Goal: Task Accomplishment & Management: Manage account settings

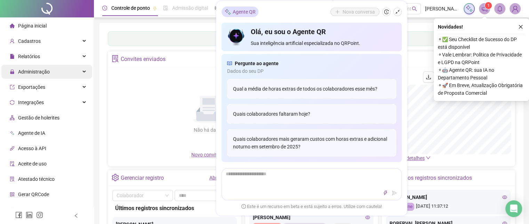
click at [64, 74] on div "Administração" at bounding box center [46, 72] width 91 height 14
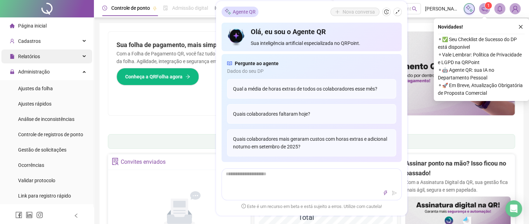
click at [46, 58] on div "Relatórios" at bounding box center [46, 56] width 91 height 14
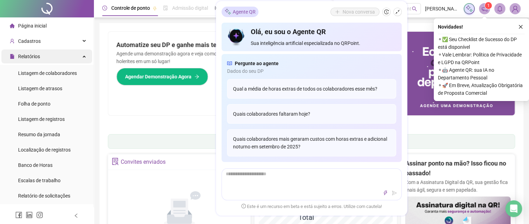
click at [65, 57] on div "Relatórios" at bounding box center [46, 56] width 91 height 14
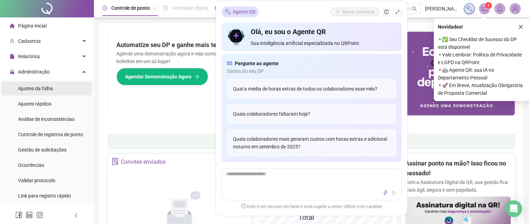
click at [51, 90] on span "Ajustes da folha" at bounding box center [35, 89] width 35 height 6
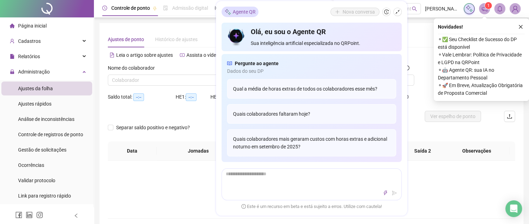
type input "**********"
click at [396, 10] on icon "shrink" at bounding box center [397, 11] width 5 height 5
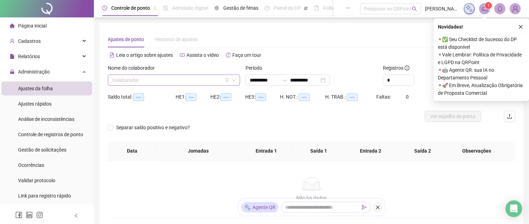
click at [142, 78] on input "search" at bounding box center [171, 80] width 118 height 10
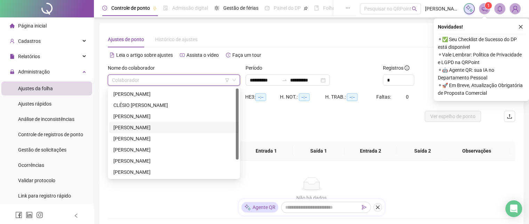
click at [152, 129] on div "[PERSON_NAME]" at bounding box center [173, 127] width 121 height 8
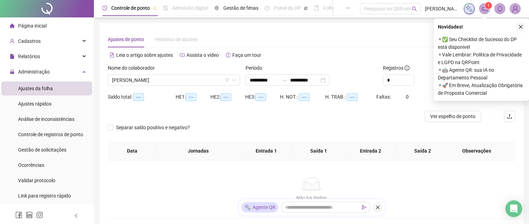
click at [518, 26] on icon "close" at bounding box center [520, 26] width 5 height 5
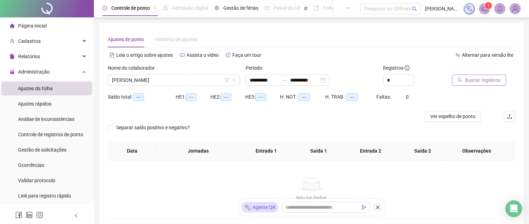
click at [487, 83] on span "Buscar registros" at bounding box center [482, 80] width 35 height 8
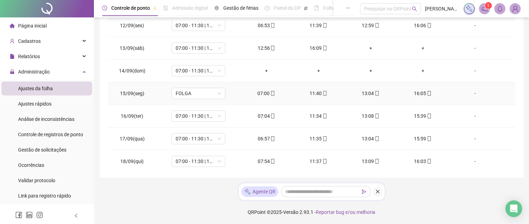
scroll to position [324, 0]
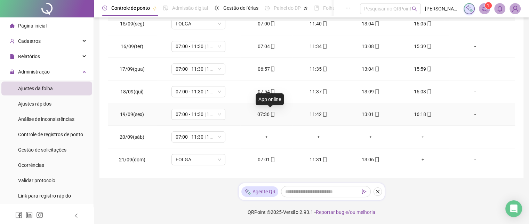
click at [270, 113] on icon "mobile" at bounding box center [272, 114] width 5 height 5
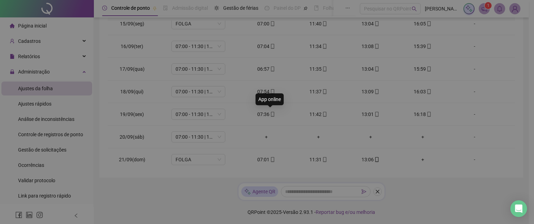
type input "**********"
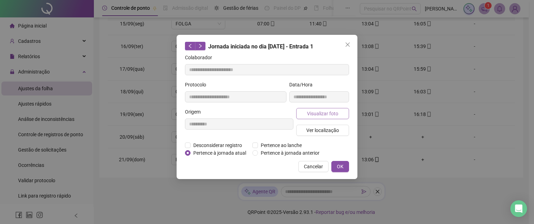
click at [325, 113] on span "Visualizar foto" at bounding box center [322, 114] width 31 height 8
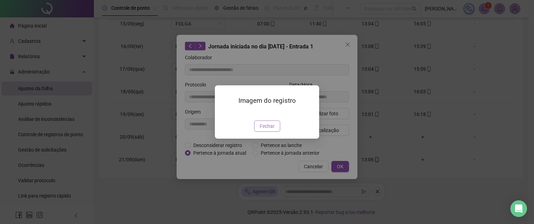
click at [268, 130] on span "Fechar" at bounding box center [267, 126] width 15 height 8
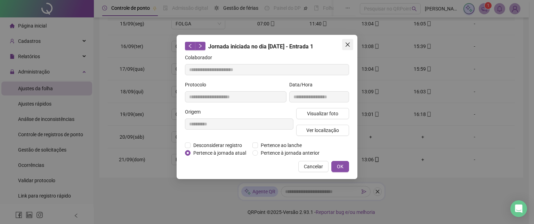
click at [346, 46] on icon "close" at bounding box center [348, 44] width 4 height 4
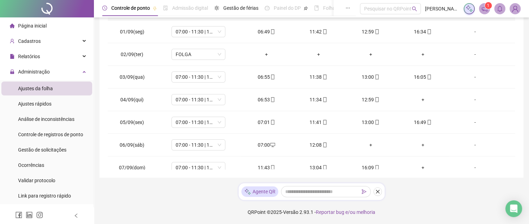
scroll to position [0, 0]
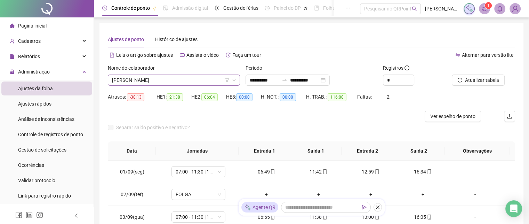
click at [218, 81] on span "[PERSON_NAME]" at bounding box center [174, 80] width 124 height 10
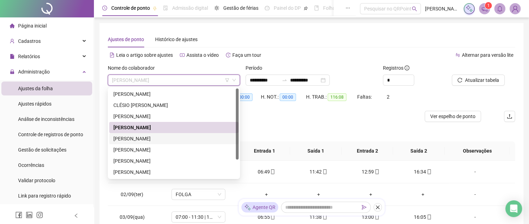
click at [144, 136] on div "[PERSON_NAME]" at bounding box center [173, 139] width 121 height 8
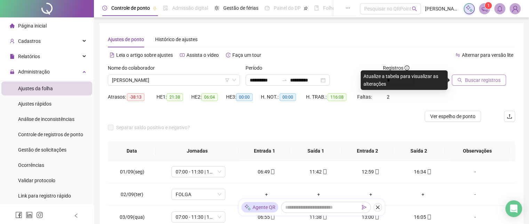
click at [470, 80] on span "Buscar registros" at bounding box center [482, 80] width 35 height 8
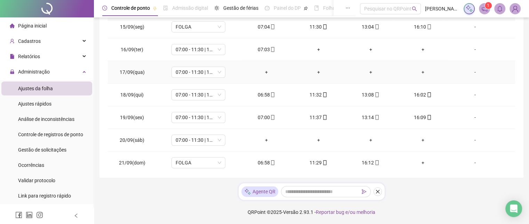
scroll to position [324, 0]
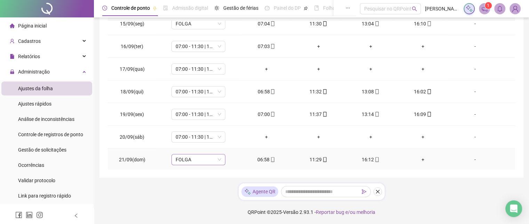
click at [217, 155] on span "FOLGA" at bounding box center [199, 159] width 46 height 10
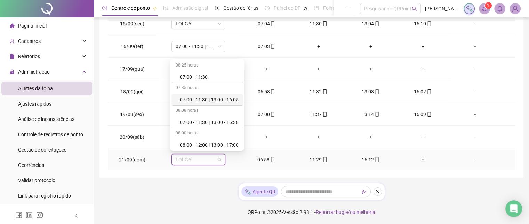
click at [207, 97] on div "07:00 - 11:30 | 13:00 - 16:05" at bounding box center [209, 100] width 59 height 8
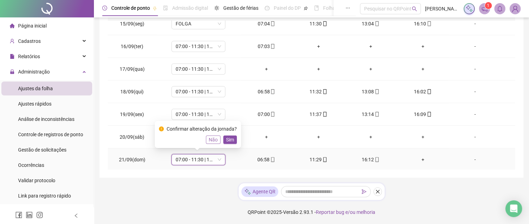
click at [209, 137] on span "Não" at bounding box center [213, 140] width 9 height 8
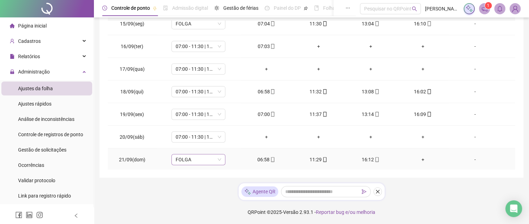
drag, startPoint x: 218, startPoint y: 155, endPoint x: 220, endPoint y: 158, distance: 3.7
click at [219, 155] on span "FOLGA" at bounding box center [199, 159] width 46 height 10
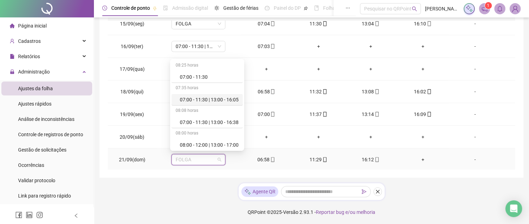
click at [200, 98] on div "07:00 - 11:30 | 13:00 - 16:05" at bounding box center [209, 100] width 59 height 8
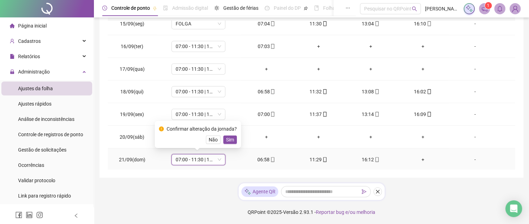
click at [231, 136] on span "Sim" at bounding box center [230, 140] width 8 height 8
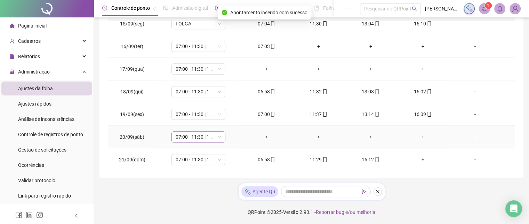
click at [218, 137] on span "07:00 - 11:30 | 13:00 - 16:05" at bounding box center [199, 136] width 46 height 10
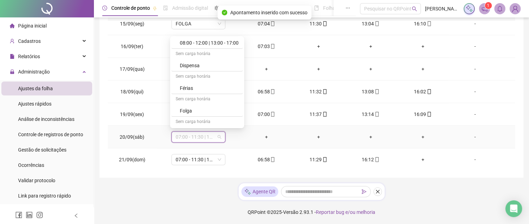
scroll to position [114, 0]
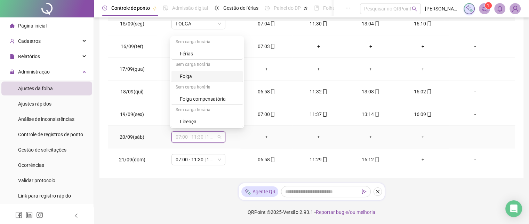
click at [197, 73] on div "Folga" at bounding box center [209, 76] width 59 height 8
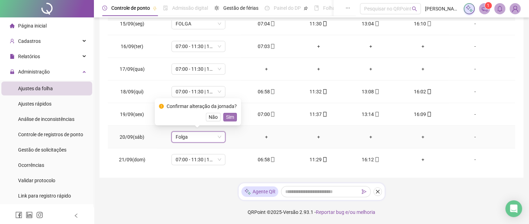
click at [226, 115] on span "Sim" at bounding box center [230, 117] width 8 height 8
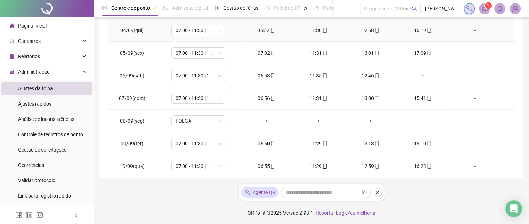
scroll to position [0, 0]
